Goal: Task Accomplishment & Management: Manage account settings

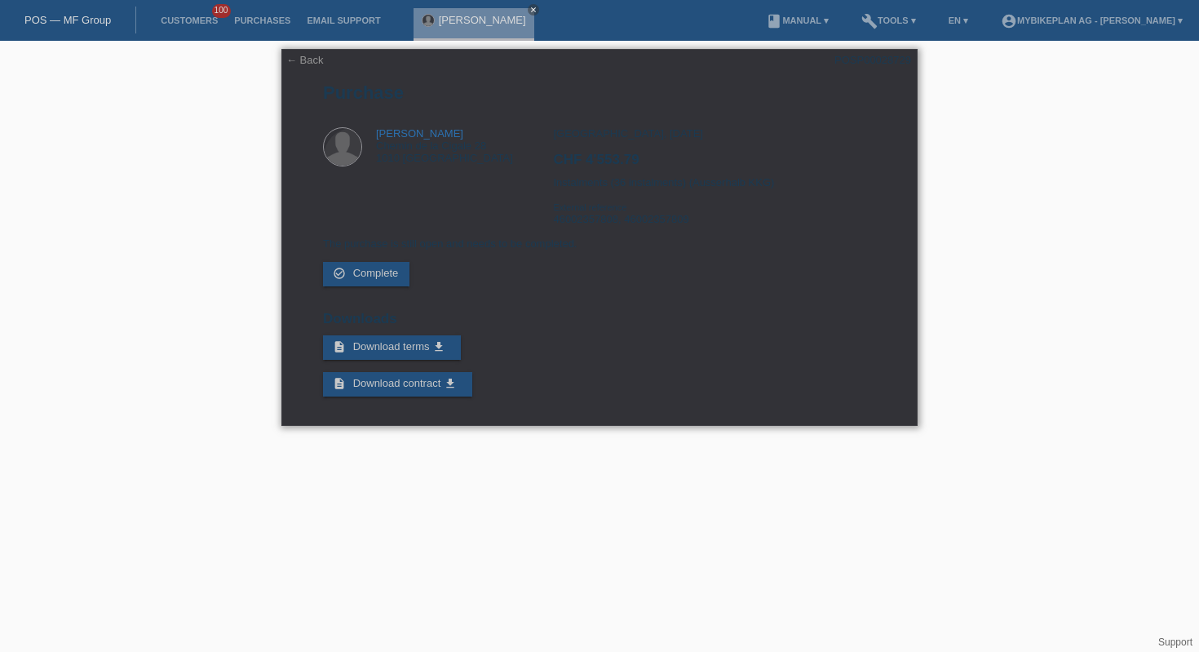
click at [304, 69] on div "← Back POSP00028729 Purchase Philippe Martin Chemin de la Cigale 28 1010 Lausan…" at bounding box center [599, 237] width 636 height 377
click at [294, 58] on link "← Back" at bounding box center [305, 60] width 38 height 12
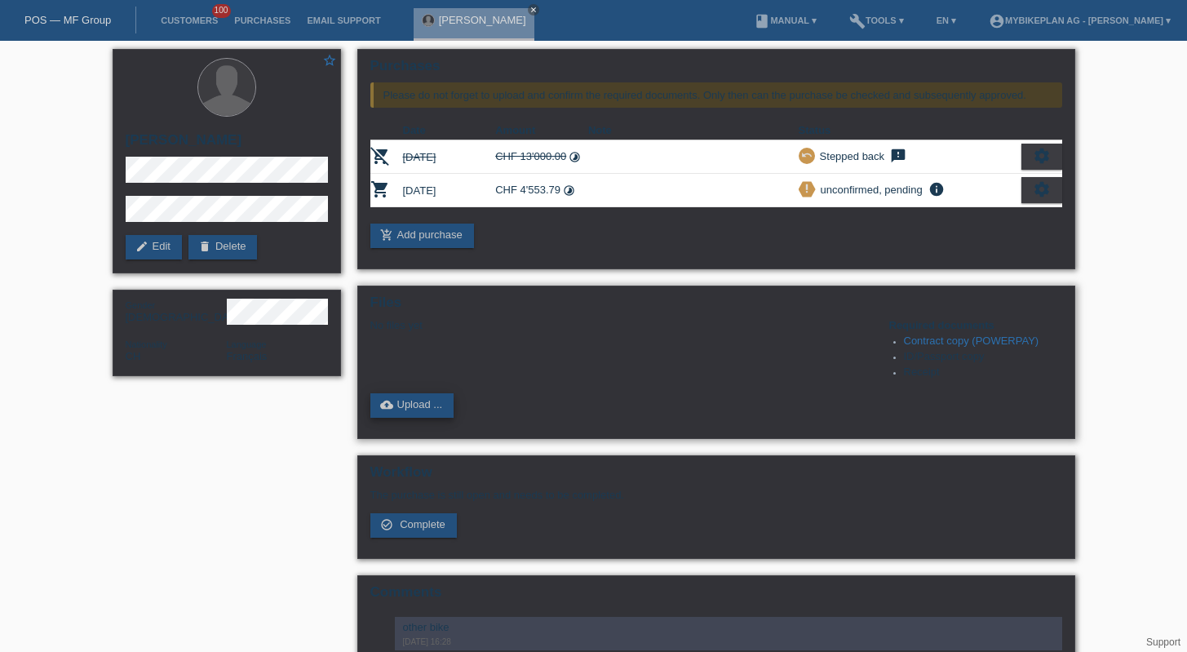
click at [408, 417] on link "cloud_upload Upload ..." at bounding box center [412, 405] width 84 height 24
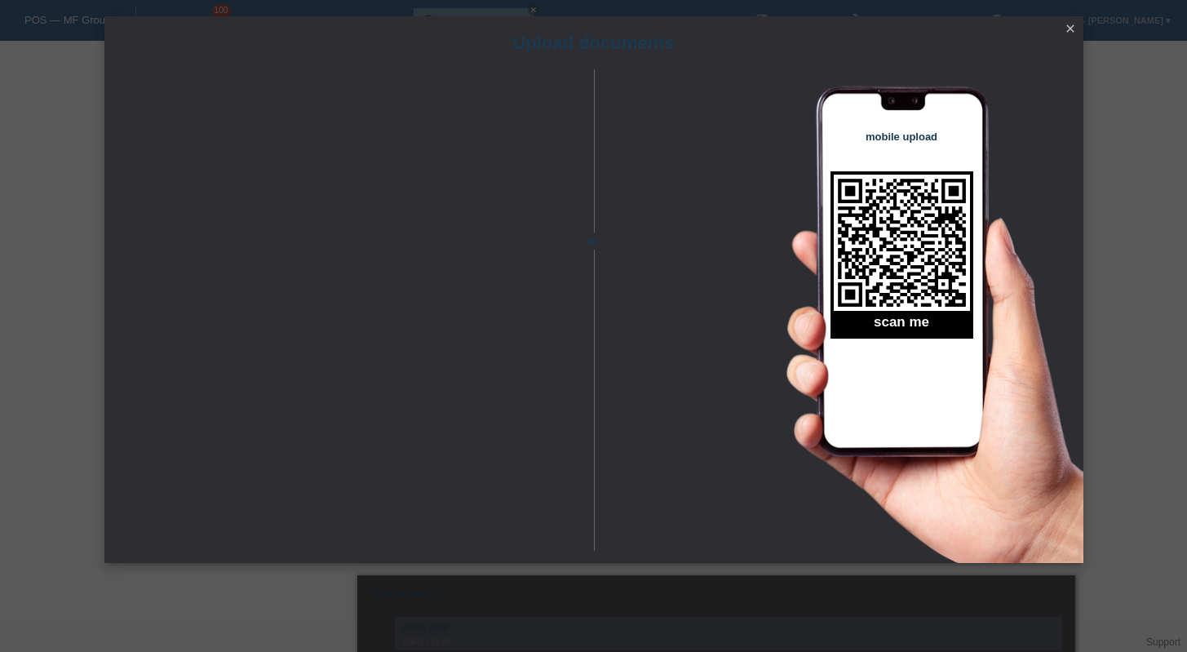
click at [1069, 30] on icon "close" at bounding box center [1070, 28] width 13 height 13
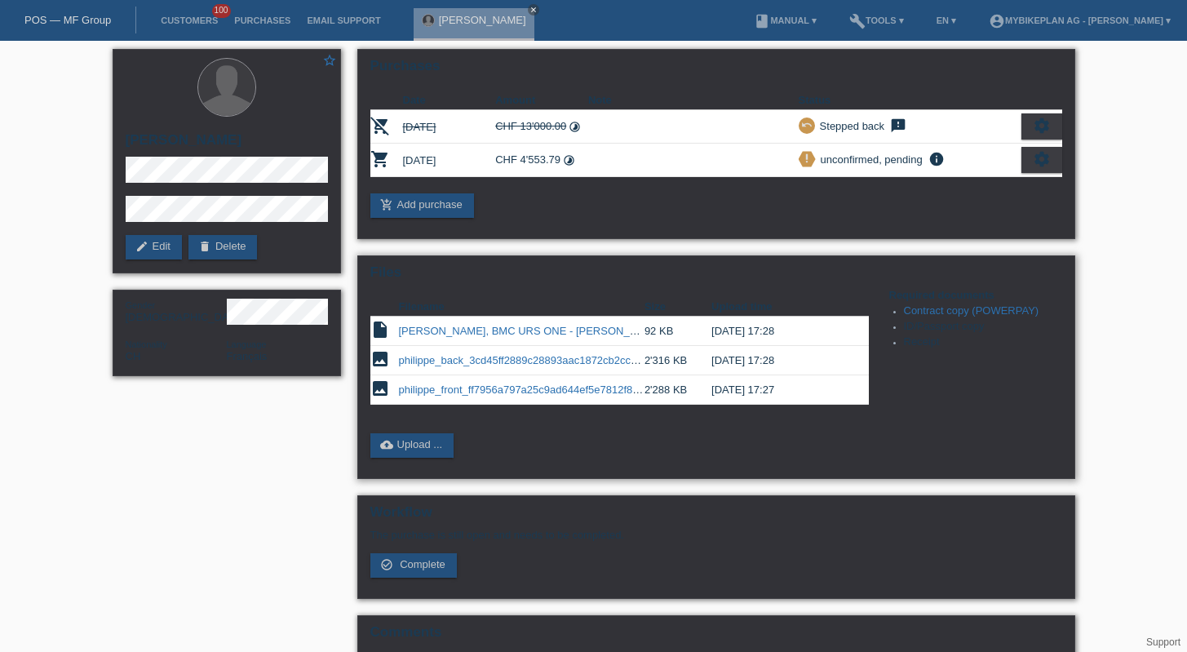
click at [478, 390] on link "philippe_front_ff7956a797a25c9ad644ef5e7812f8c0.jpeg" at bounding box center [533, 389] width 268 height 12
click at [156, 256] on link "edit Edit" at bounding box center [154, 247] width 56 height 24
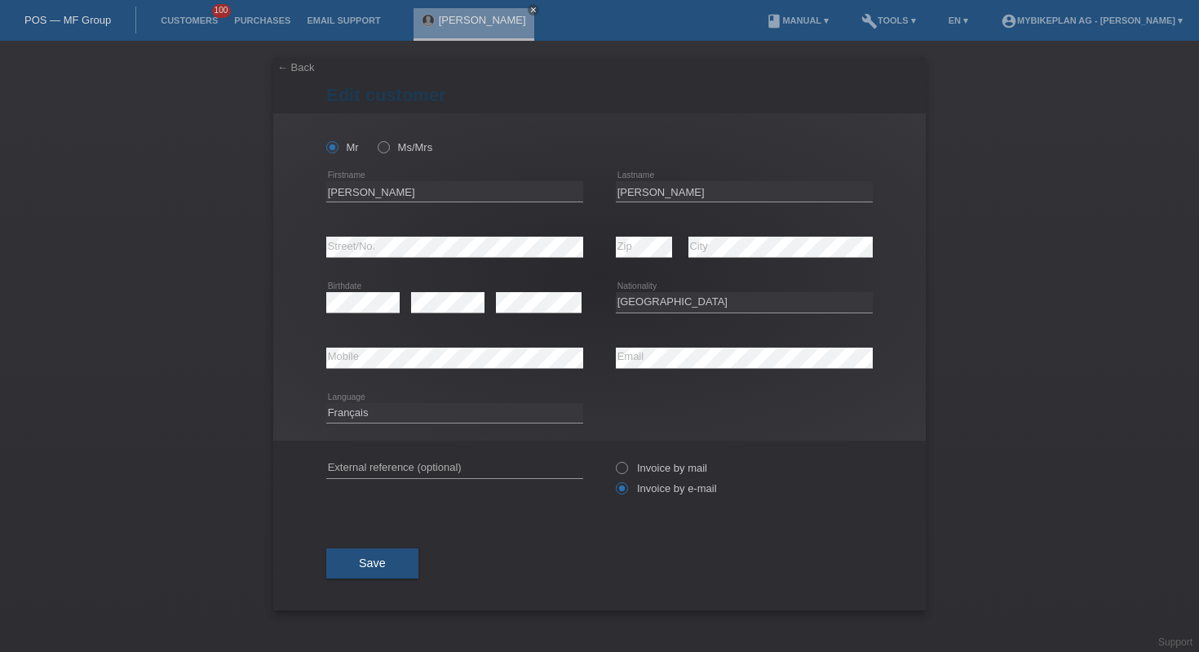
select select "CH"
click at [386, 195] on input "Philippe" at bounding box center [454, 191] width 257 height 20
type input "[PERSON_NAME]"
click at [413, 567] on button "Save" at bounding box center [372, 562] width 92 height 31
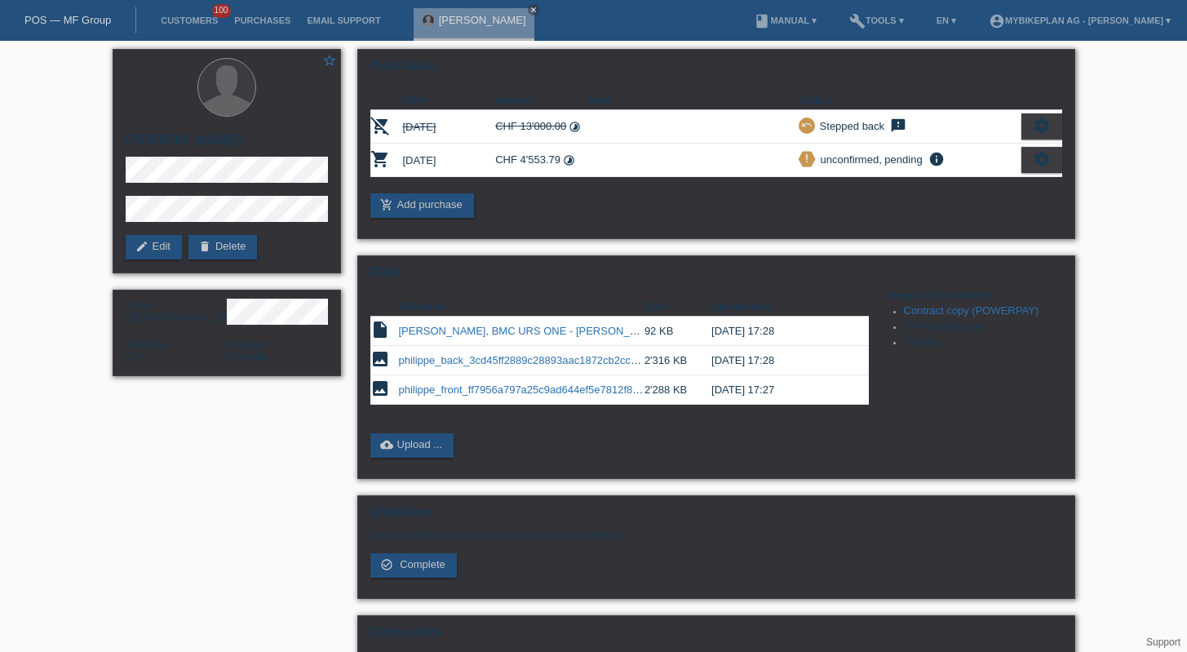
click at [98, 17] on link "POS — MF Group" at bounding box center [67, 20] width 86 height 12
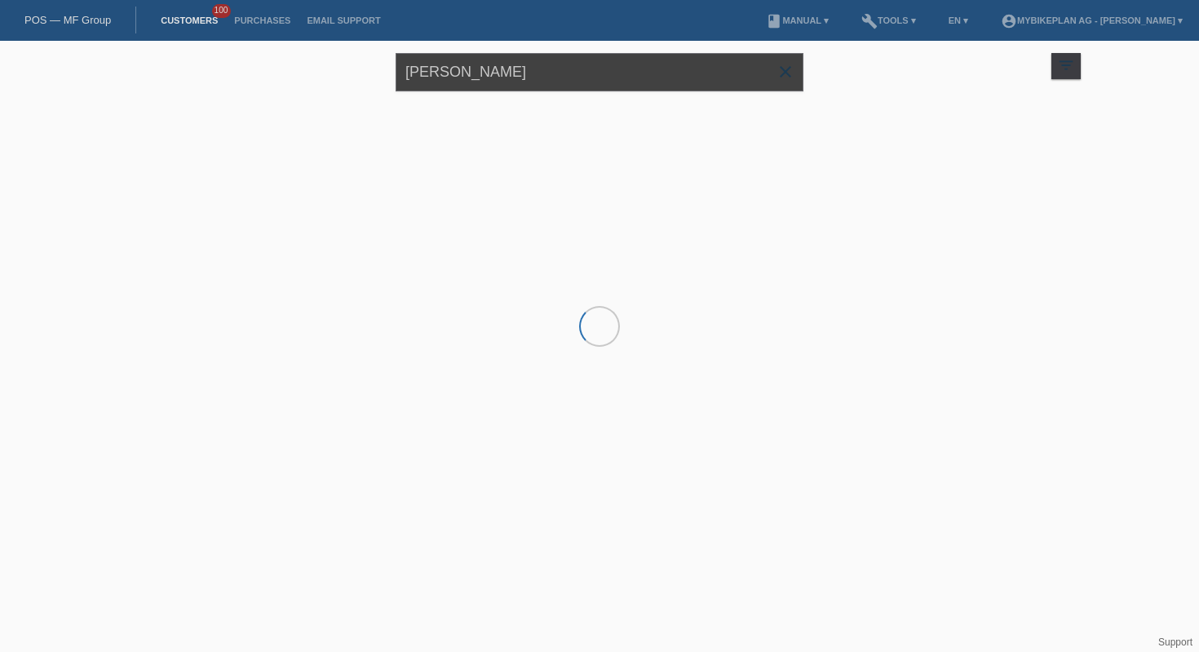
click at [575, 75] on input "martin" at bounding box center [600, 72] width 408 height 38
paste input "Sounda Mbeleg,"
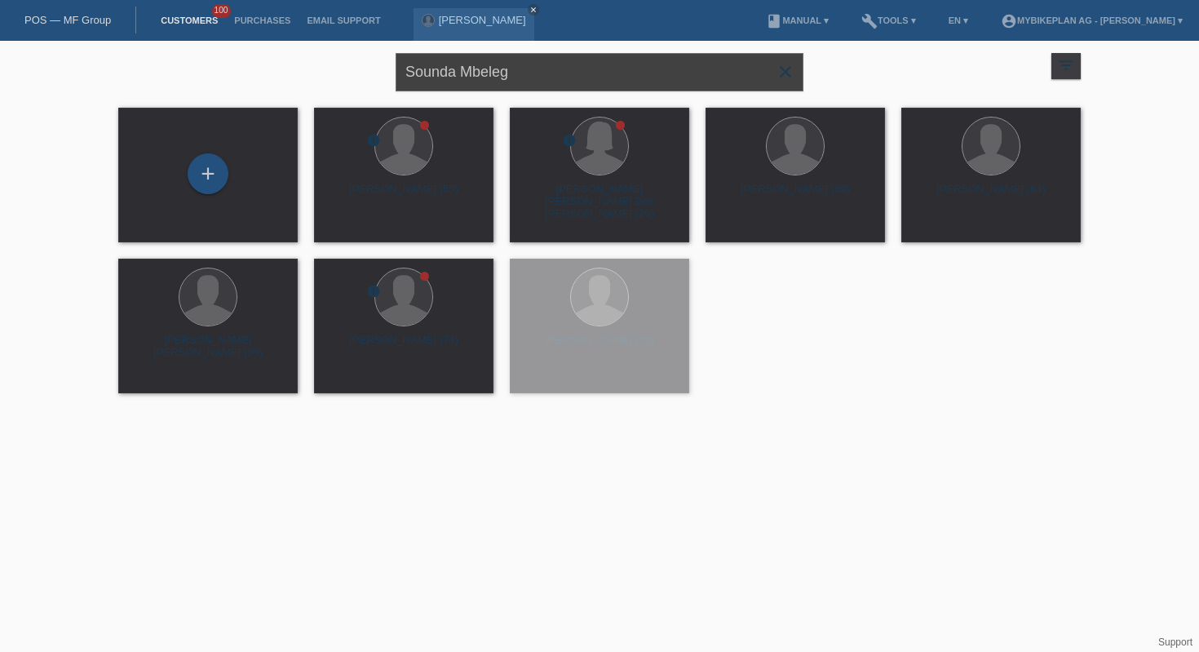
type input "Sounda Mbeleg"
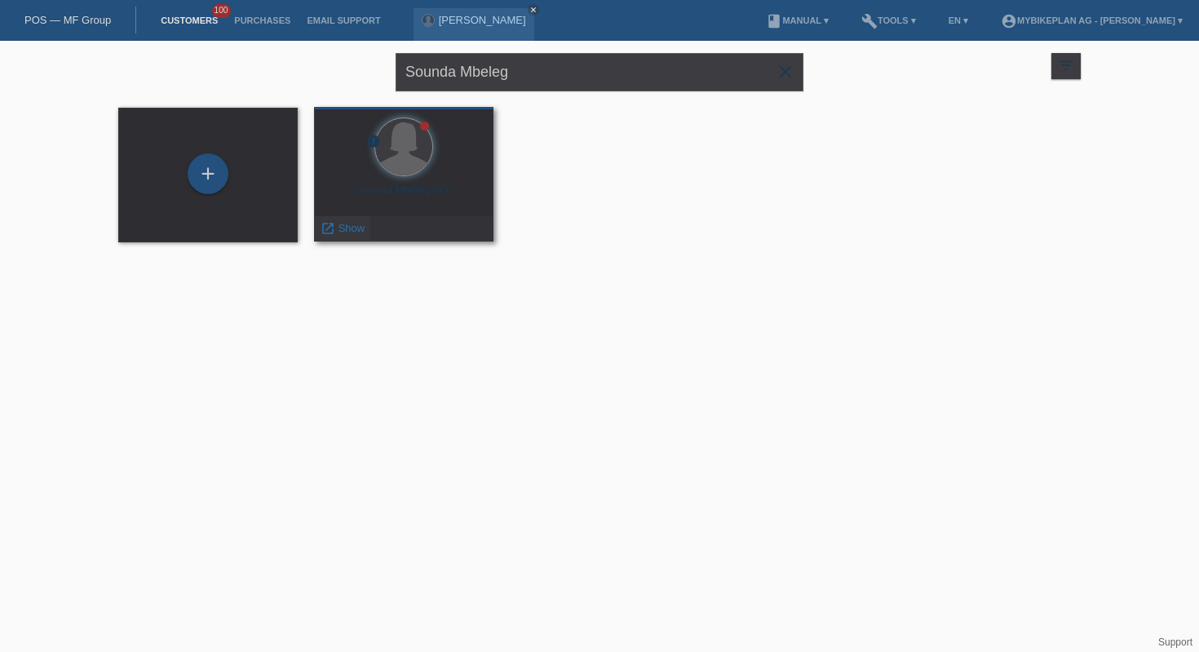
click at [356, 228] on span "Show" at bounding box center [351, 228] width 27 height 12
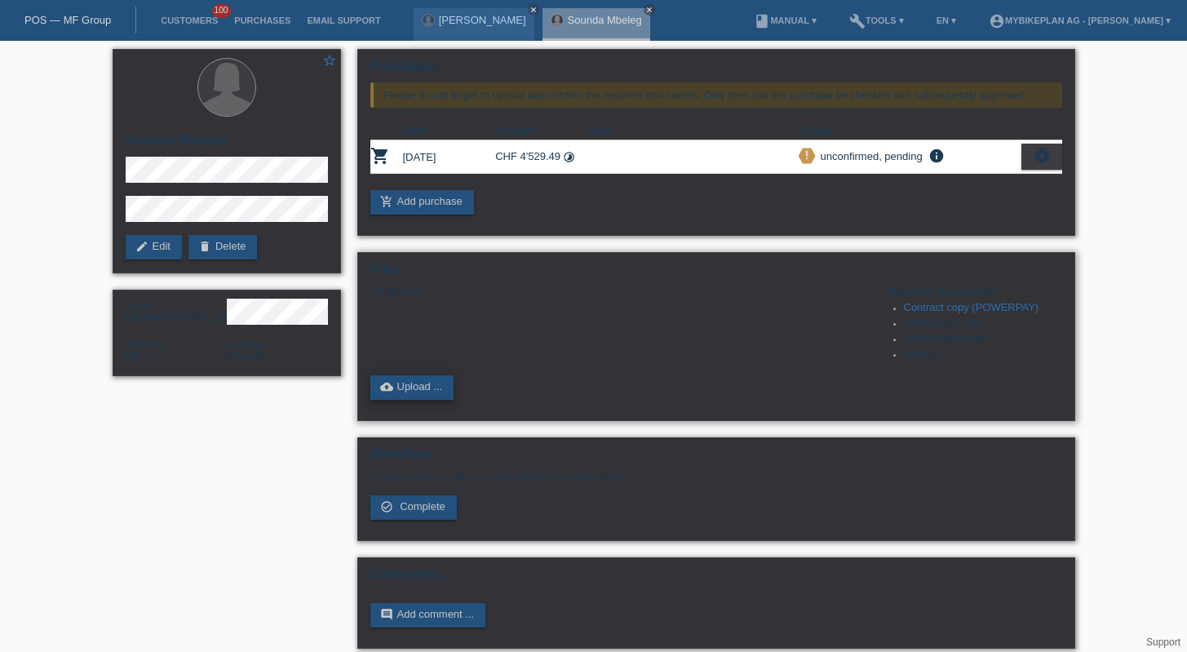
click at [405, 389] on link "cloud_upload Upload ..." at bounding box center [412, 387] width 84 height 24
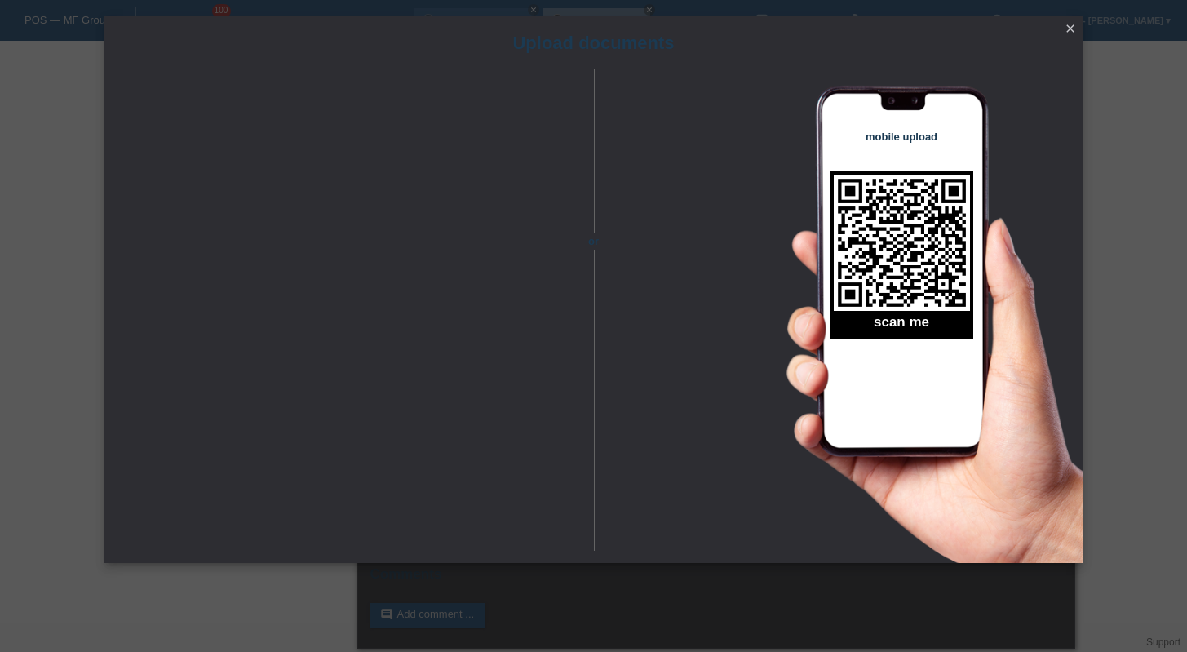
click at [1051, 29] on div "Upload documents" at bounding box center [593, 42] width 979 height 53
click at [1072, 28] on icon "close" at bounding box center [1070, 28] width 13 height 13
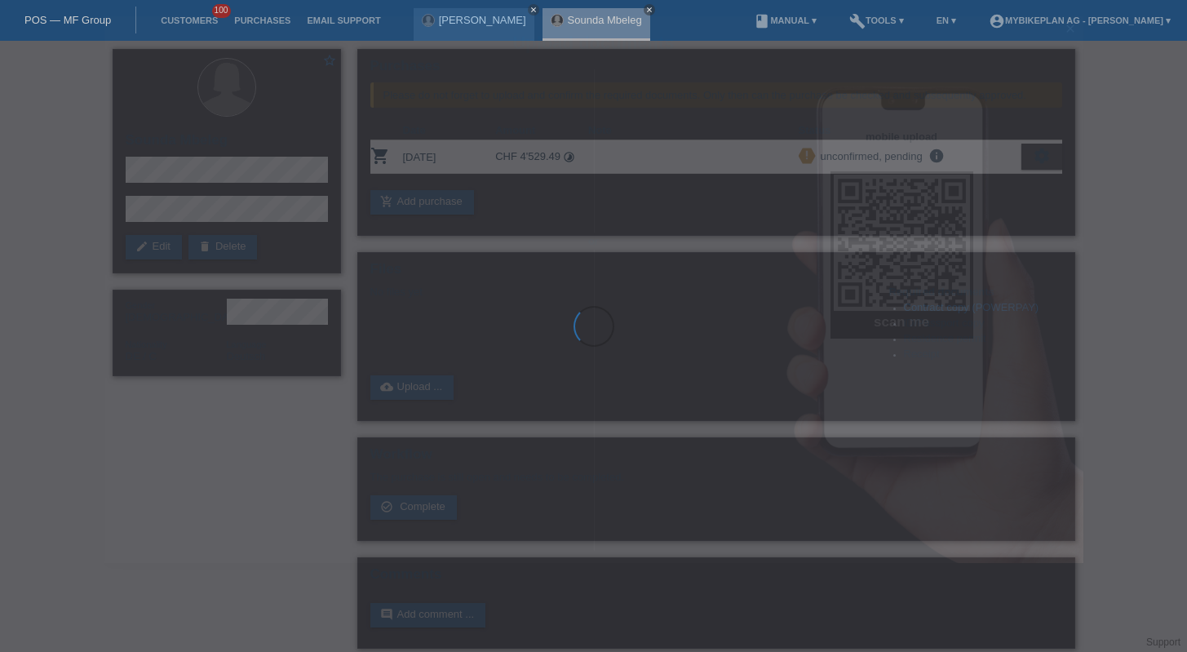
drag, startPoint x: 1072, startPoint y: 28, endPoint x: 898, endPoint y: 28, distance: 174.5
click at [977, 41] on body "POS — MF Group Customers 100 Purchases Email Support Philippe Martin close clos…" at bounding box center [593, 353] width 1187 height 624
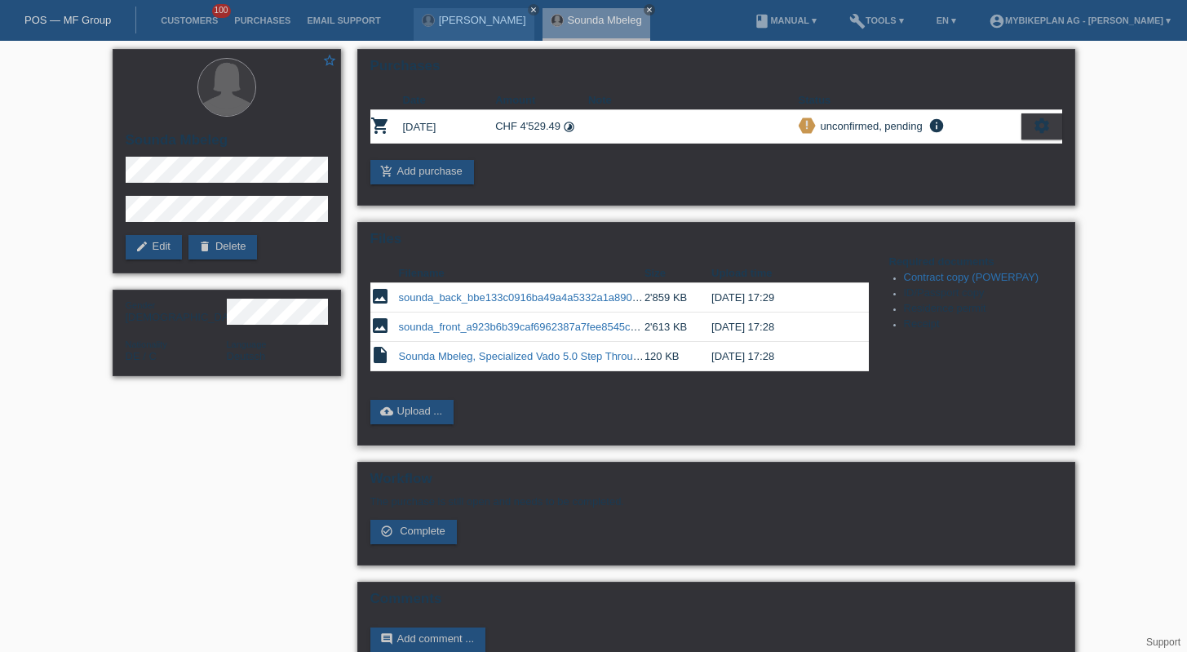
click at [425, 333] on link "sounda_front_a923b6b39caf6962387a7fee8545c76d.jpeg" at bounding box center [535, 327] width 272 height 12
